Goal: Task Accomplishment & Management: Manage account settings

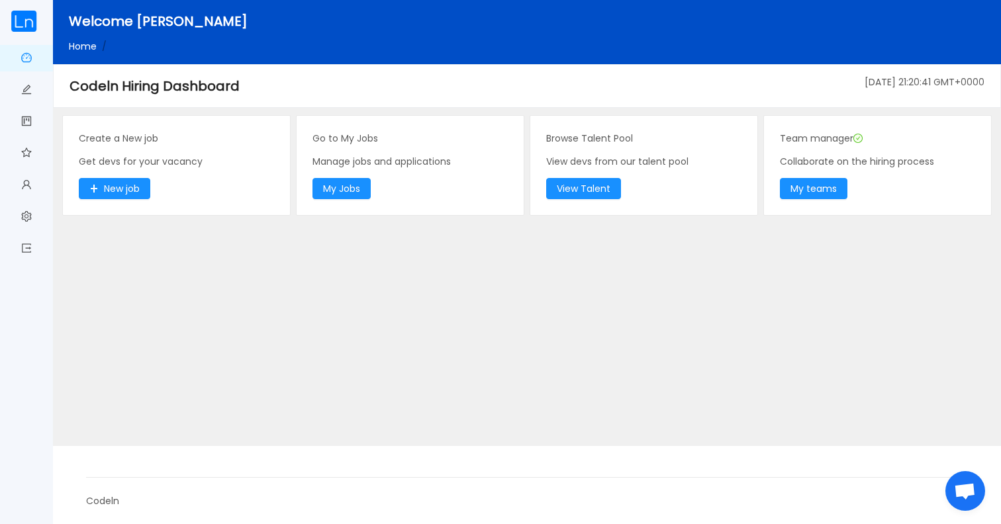
click at [372, 191] on div "Go to My Jobs Manage jobs and applications My Jobs" at bounding box center [410, 165] width 227 height 99
click at [370, 191] on button "My Jobs" at bounding box center [342, 188] width 58 height 21
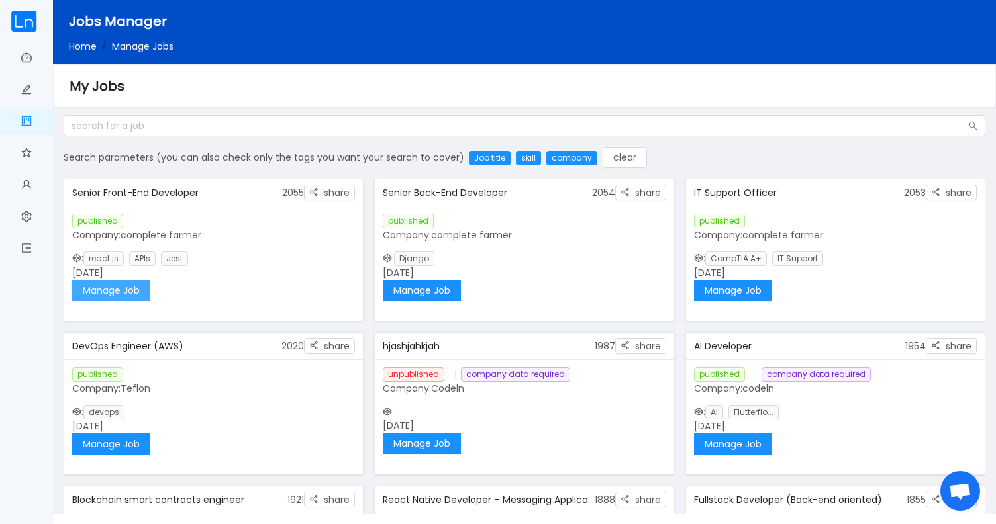
click at [130, 293] on button "Manage Job" at bounding box center [111, 290] width 78 height 21
click at [428, 296] on button "Manage Job" at bounding box center [422, 290] width 78 height 21
click at [732, 284] on button "Manage Job" at bounding box center [733, 290] width 78 height 21
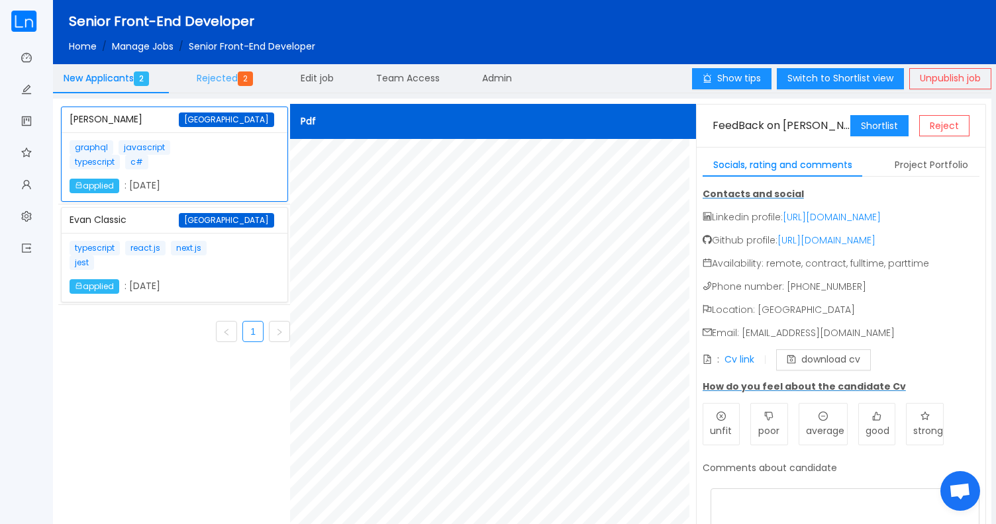
click at [246, 81] on span "2" at bounding box center [245, 79] width 15 height 15
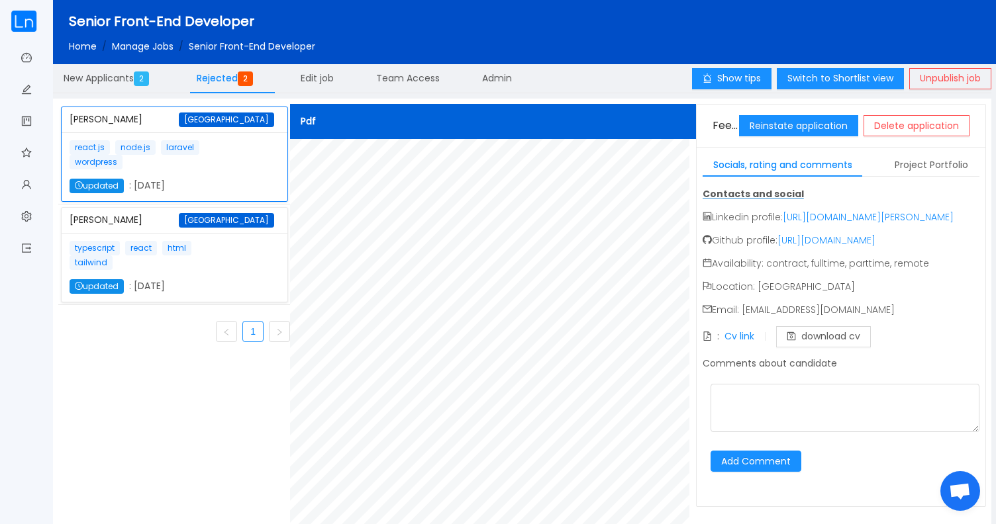
click at [233, 144] on div "react.js node.js laravel wordpress updated : October 6th 2025" at bounding box center [175, 166] width 210 height 53
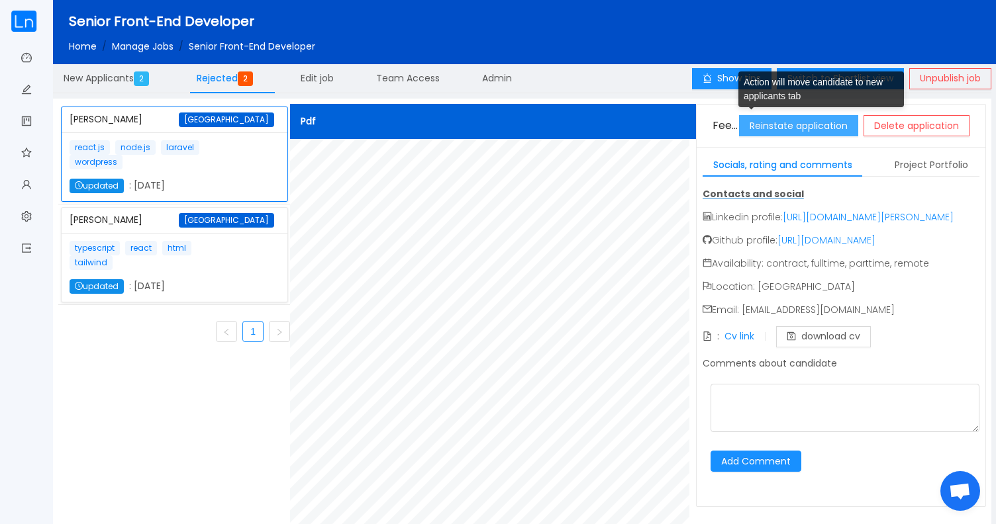
click at [791, 127] on button "Reinstate application" at bounding box center [798, 125] width 119 height 21
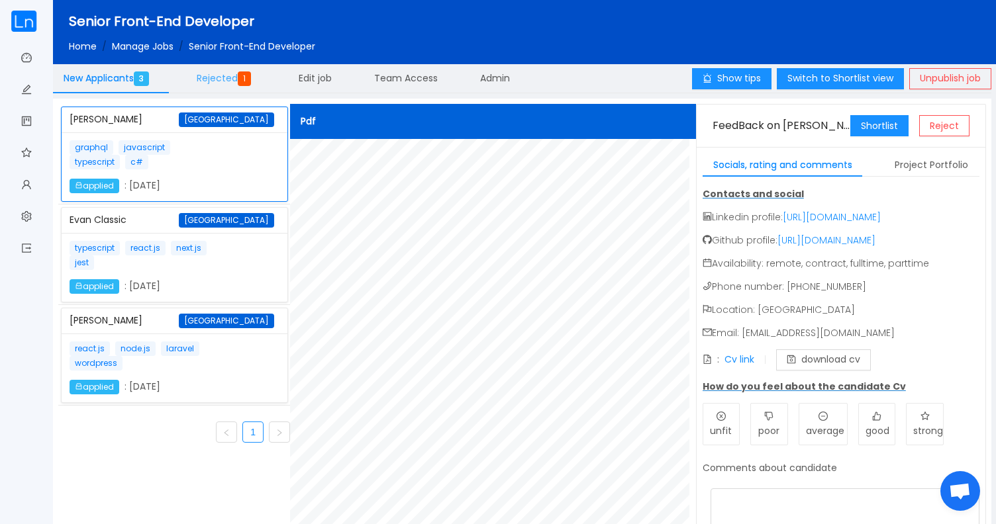
click at [232, 83] on span "Rejected 1" at bounding box center [227, 78] width 60 height 13
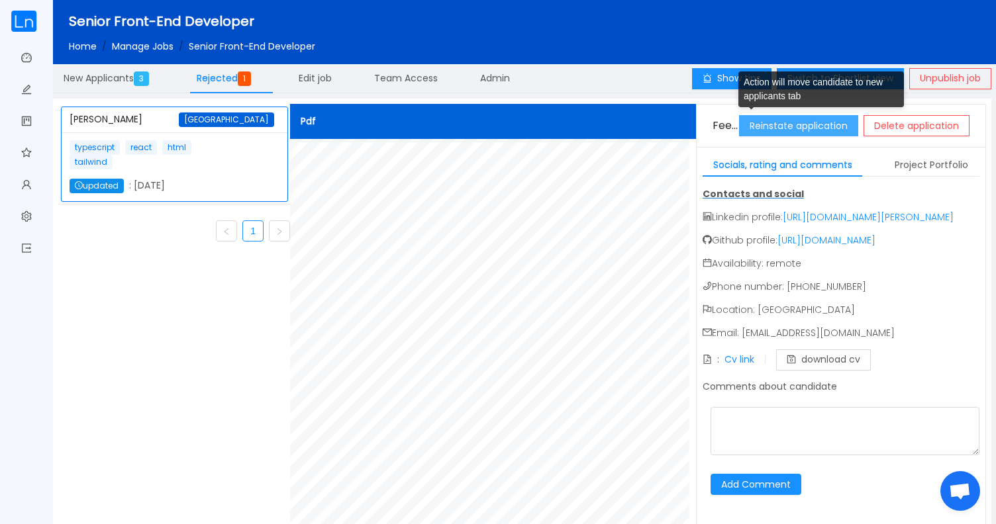
click at [790, 129] on button "Reinstate application" at bounding box center [798, 125] width 119 height 21
